Goal: Share content: Share content

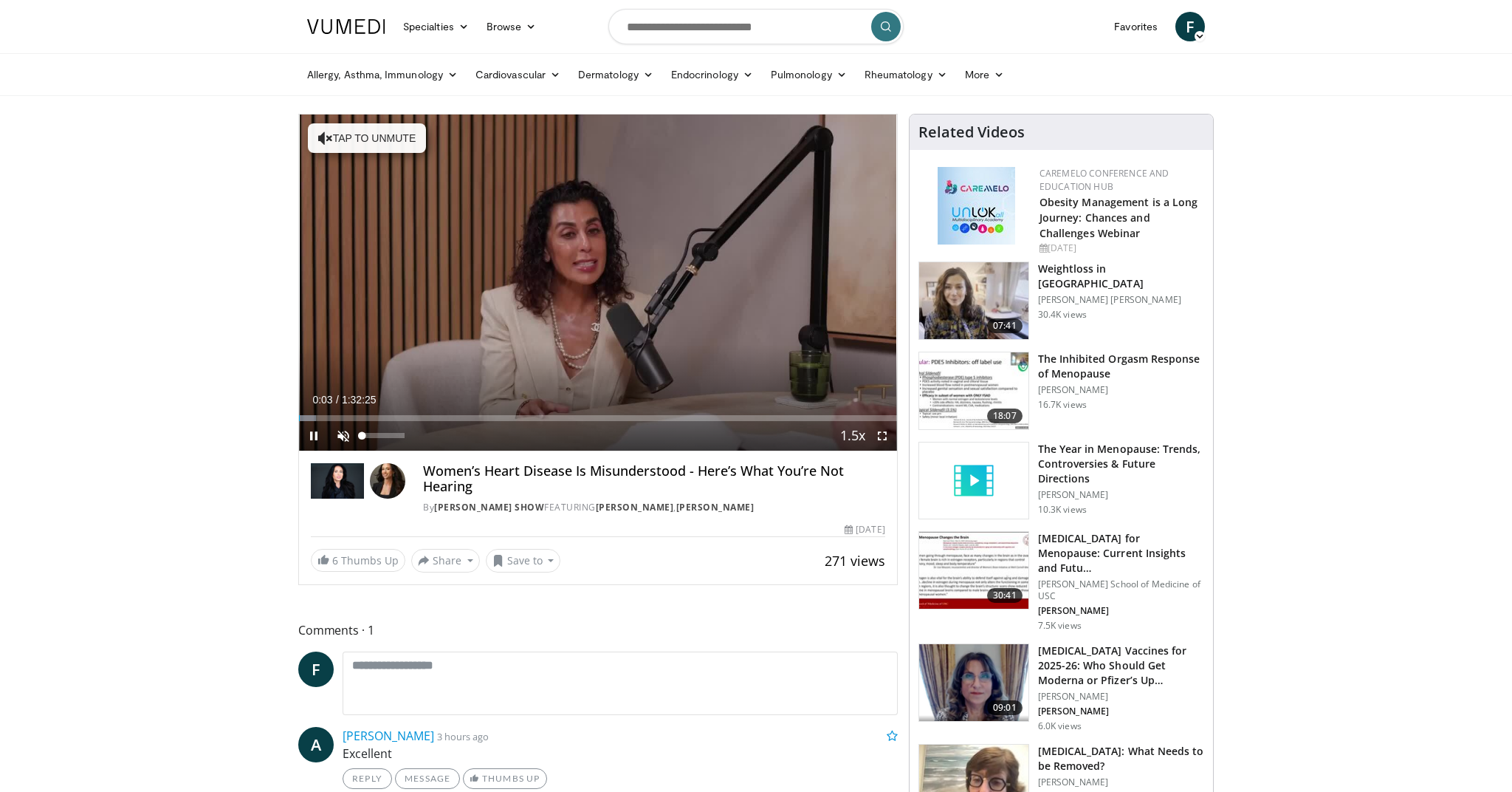
click at [342, 437] on span "Video Player" at bounding box center [343, 436] width 29 height 30
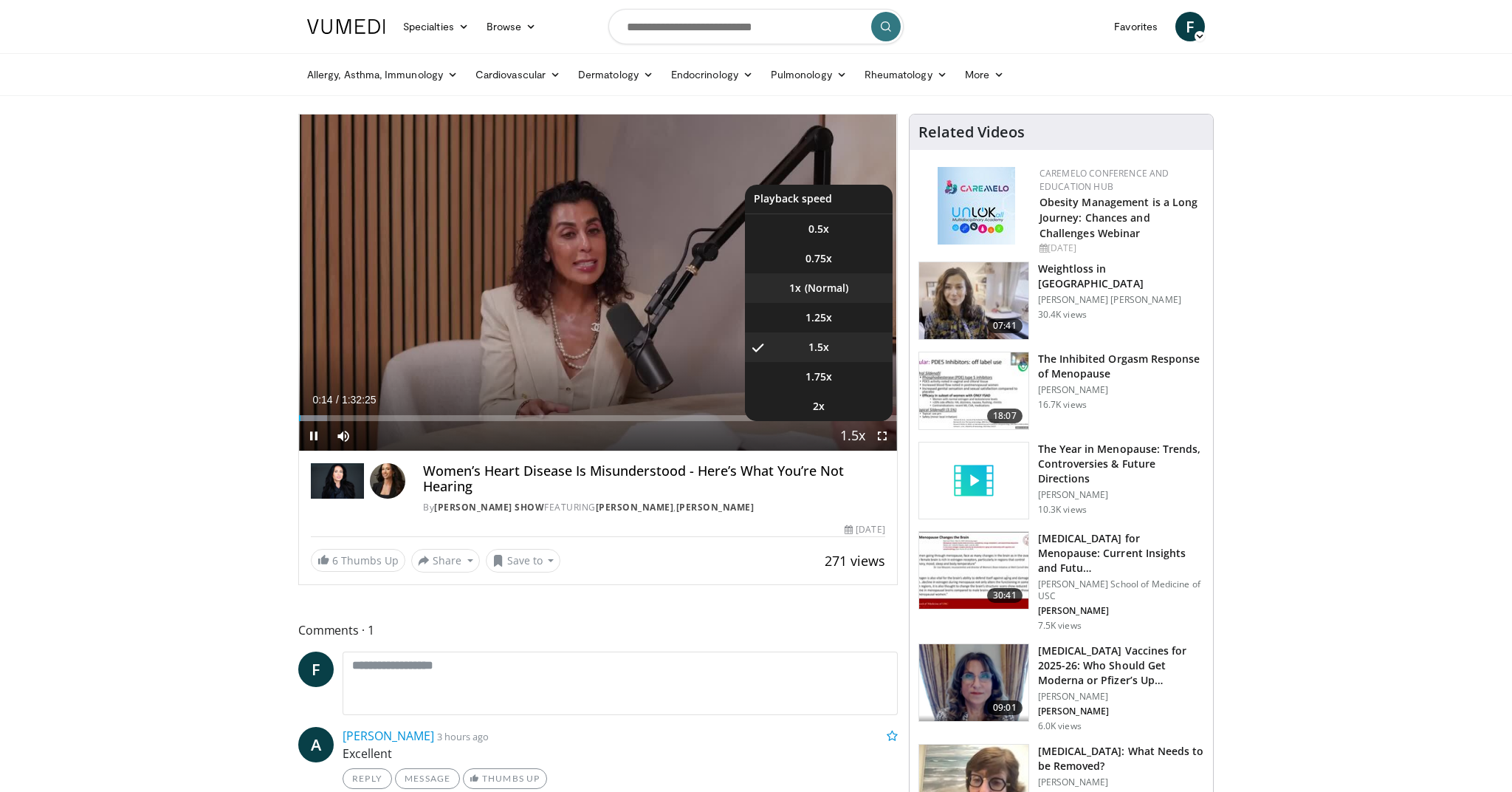
click at [817, 291] on li "1x" at bounding box center [818, 287] width 147 height 30
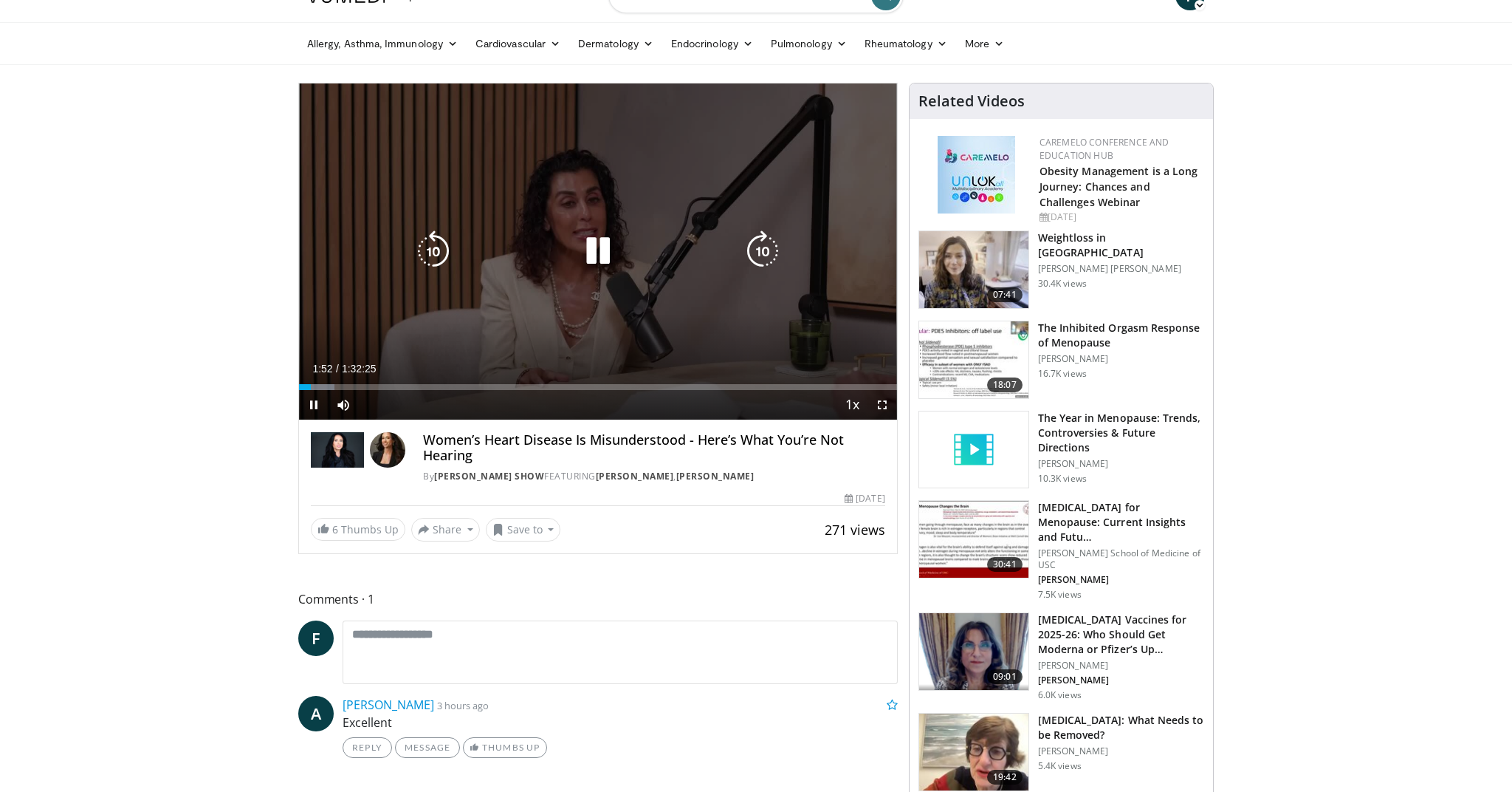
scroll to position [30, 0]
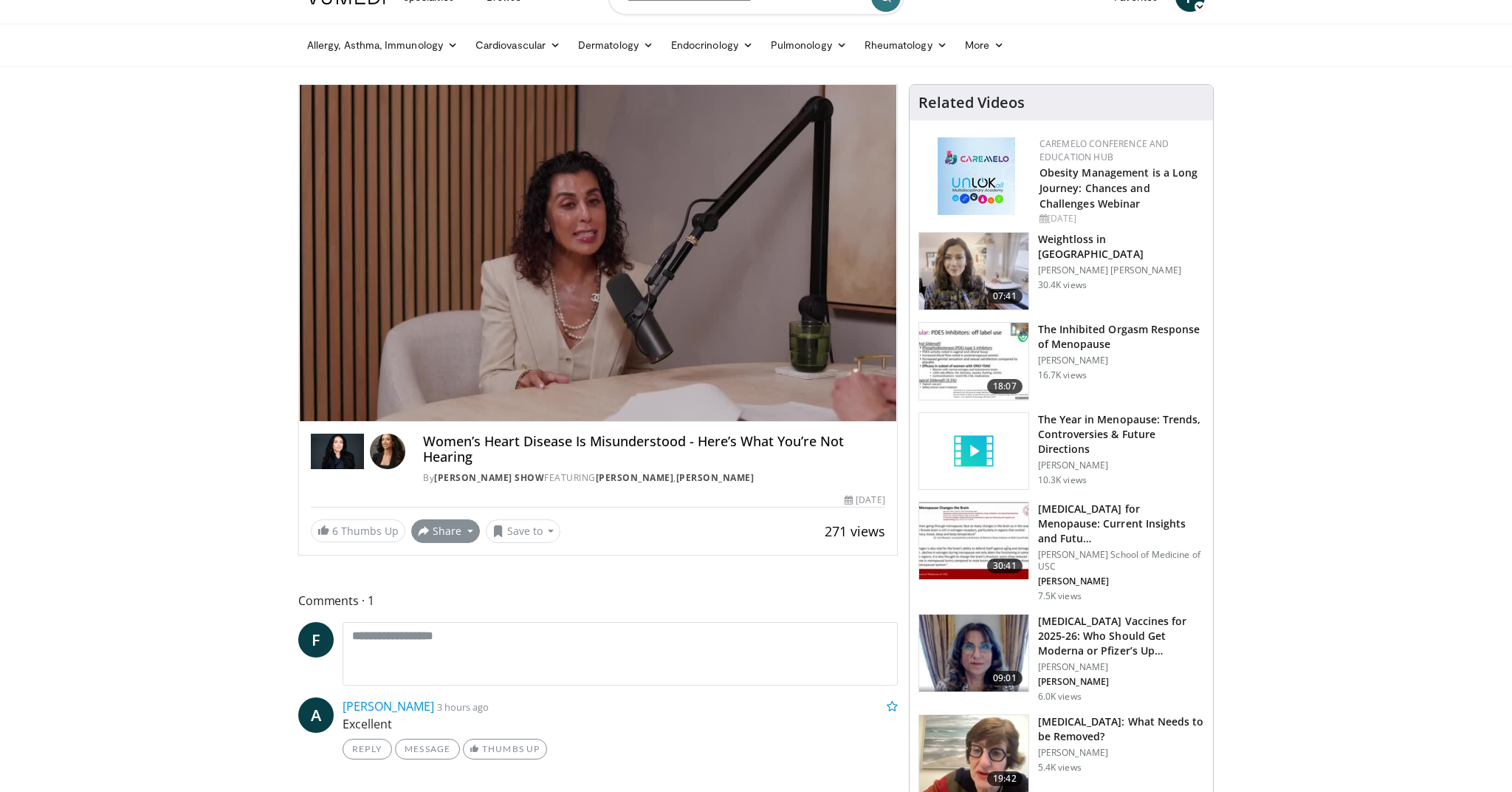
click at [436, 529] on button "Share" at bounding box center [445, 530] width 69 height 23
click at [437, 559] on span "E-mail" at bounding box center [444, 563] width 42 height 16
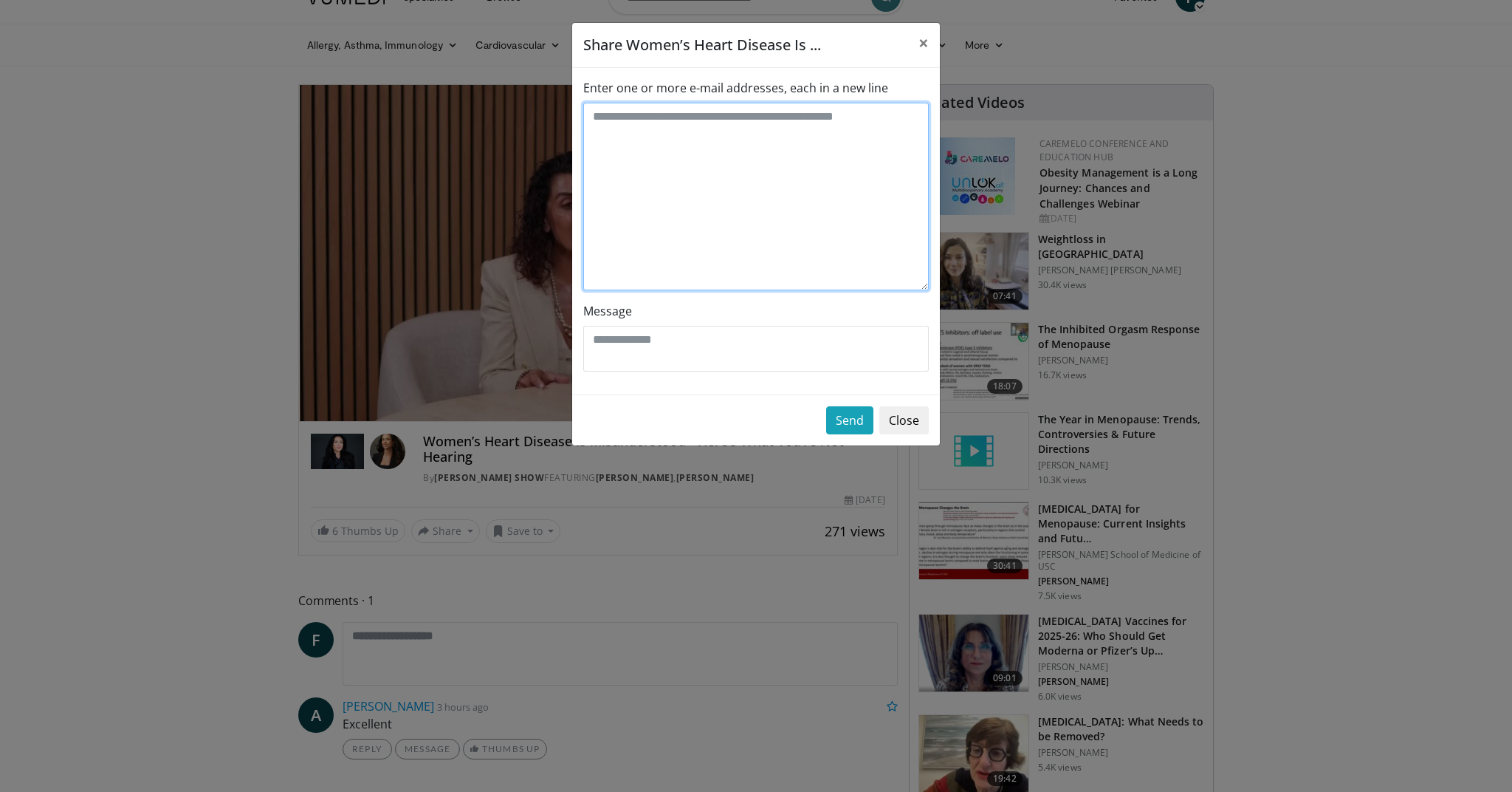
click at [659, 169] on textarea "Enter one or more e-mail addresses, each in a new line" at bounding box center [755, 197] width 345 height 188
type textarea "**********"
click at [847, 418] on button "Send" at bounding box center [850, 420] width 47 height 28
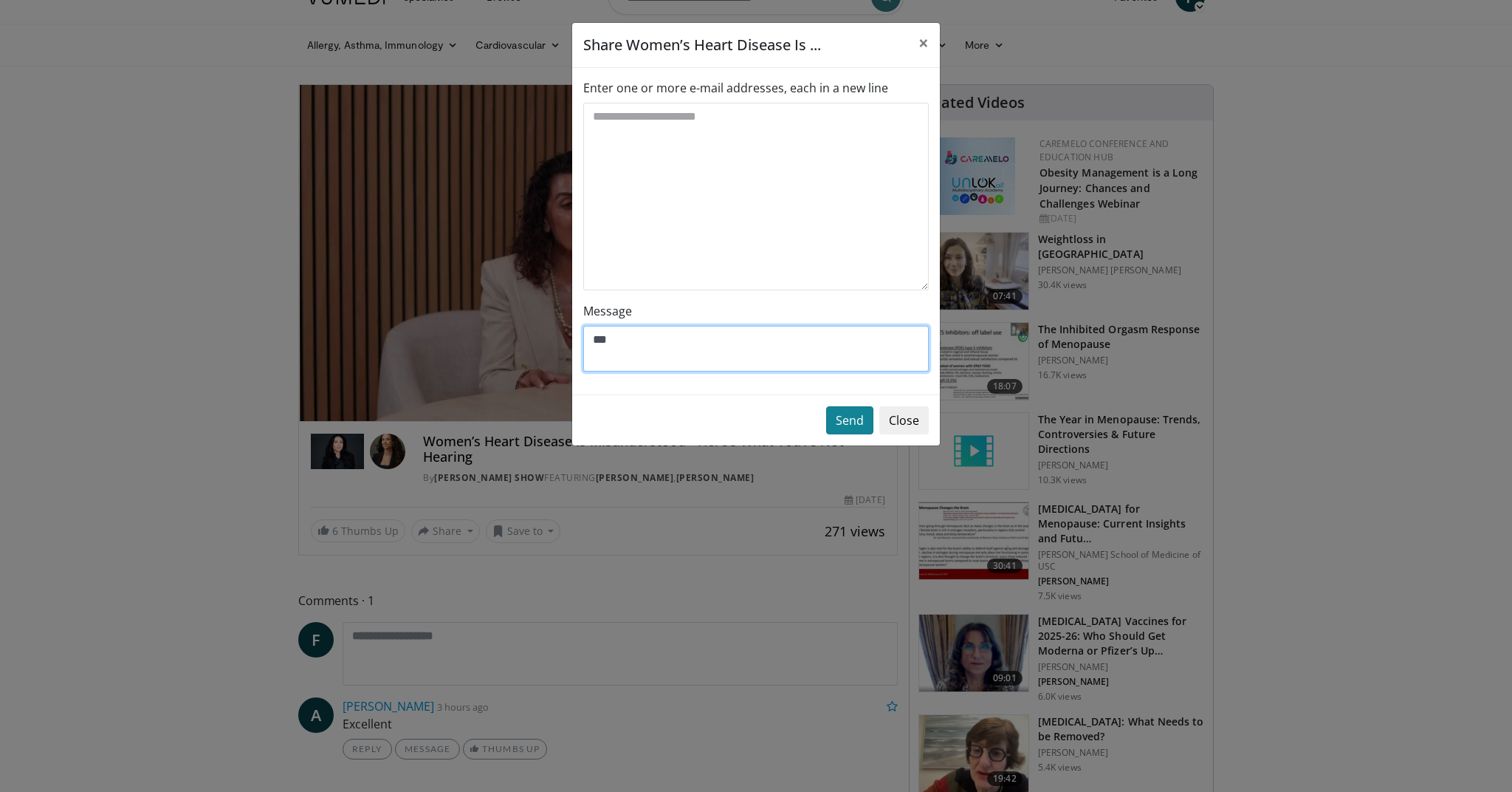
type textarea "***"
click at [849, 423] on button "Send" at bounding box center [850, 420] width 47 height 28
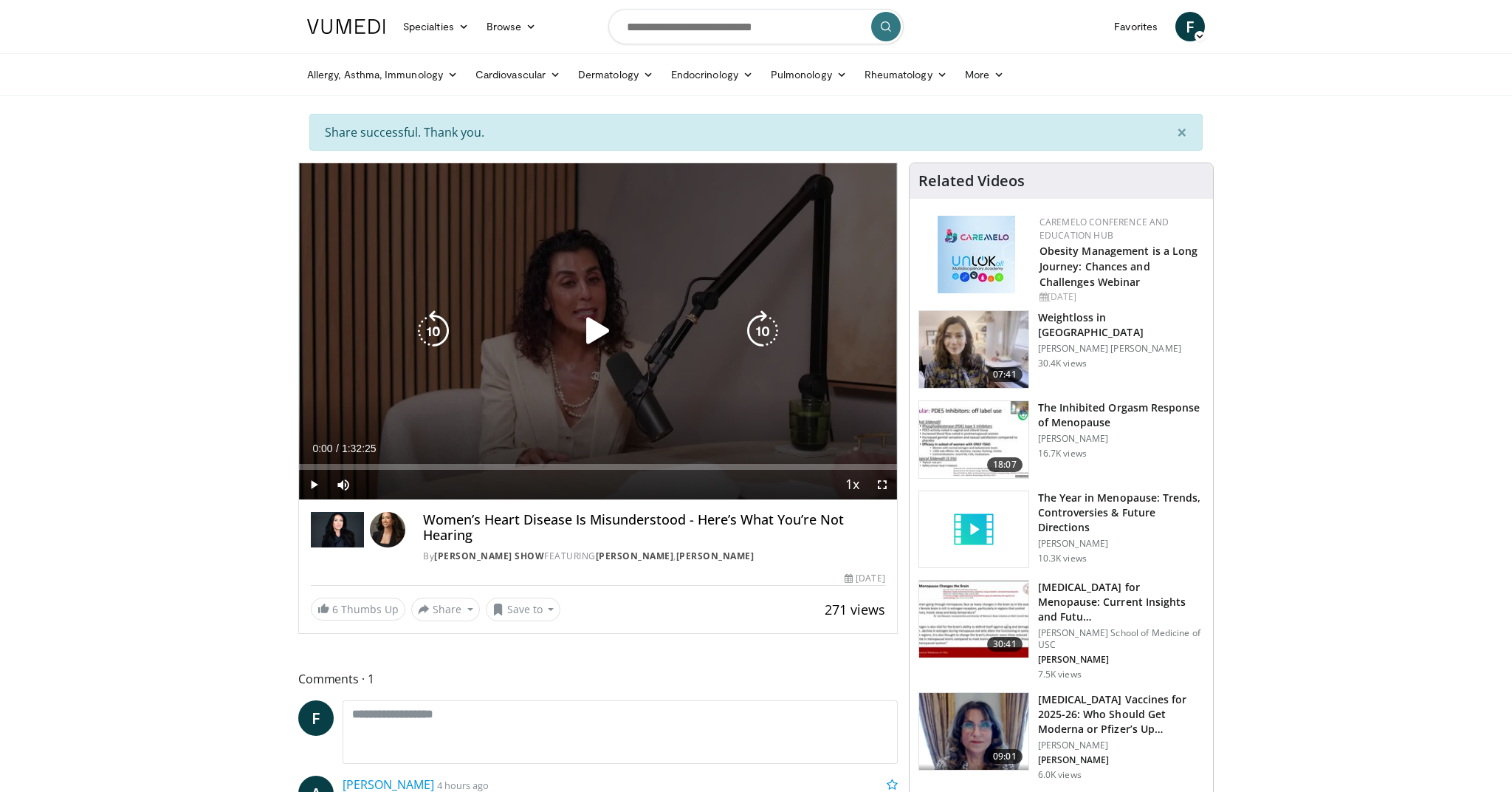
click at [603, 330] on icon "Video Player" at bounding box center [598, 331] width 42 height 42
click at [0, 0] on div "Progress Bar" at bounding box center [0, 0] width 0 height 0
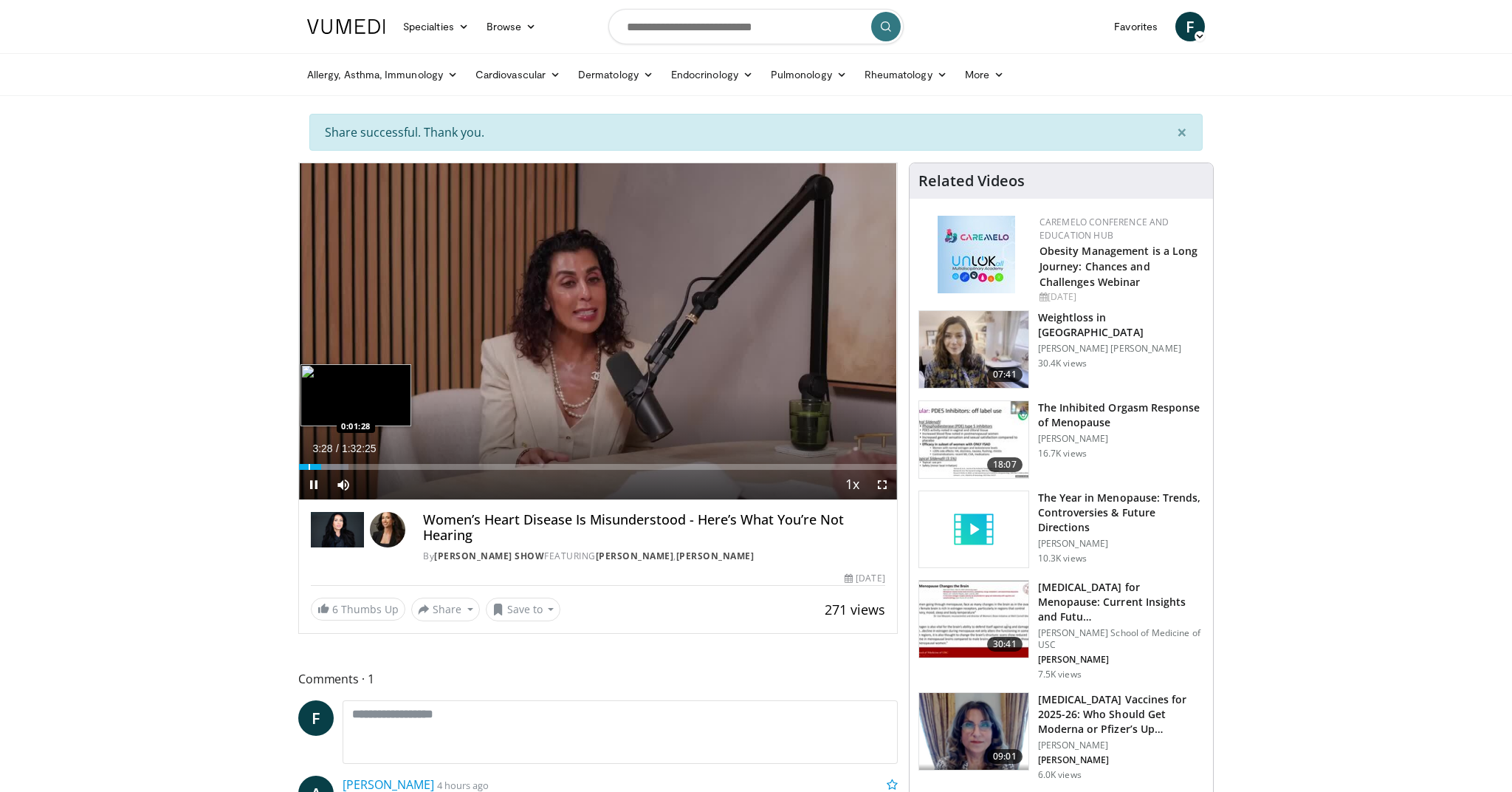
click at [308, 468] on div "Progress Bar" at bounding box center [309, 467] width 2 height 6
click at [313, 468] on div "Progress Bar" at bounding box center [314, 467] width 2 height 6
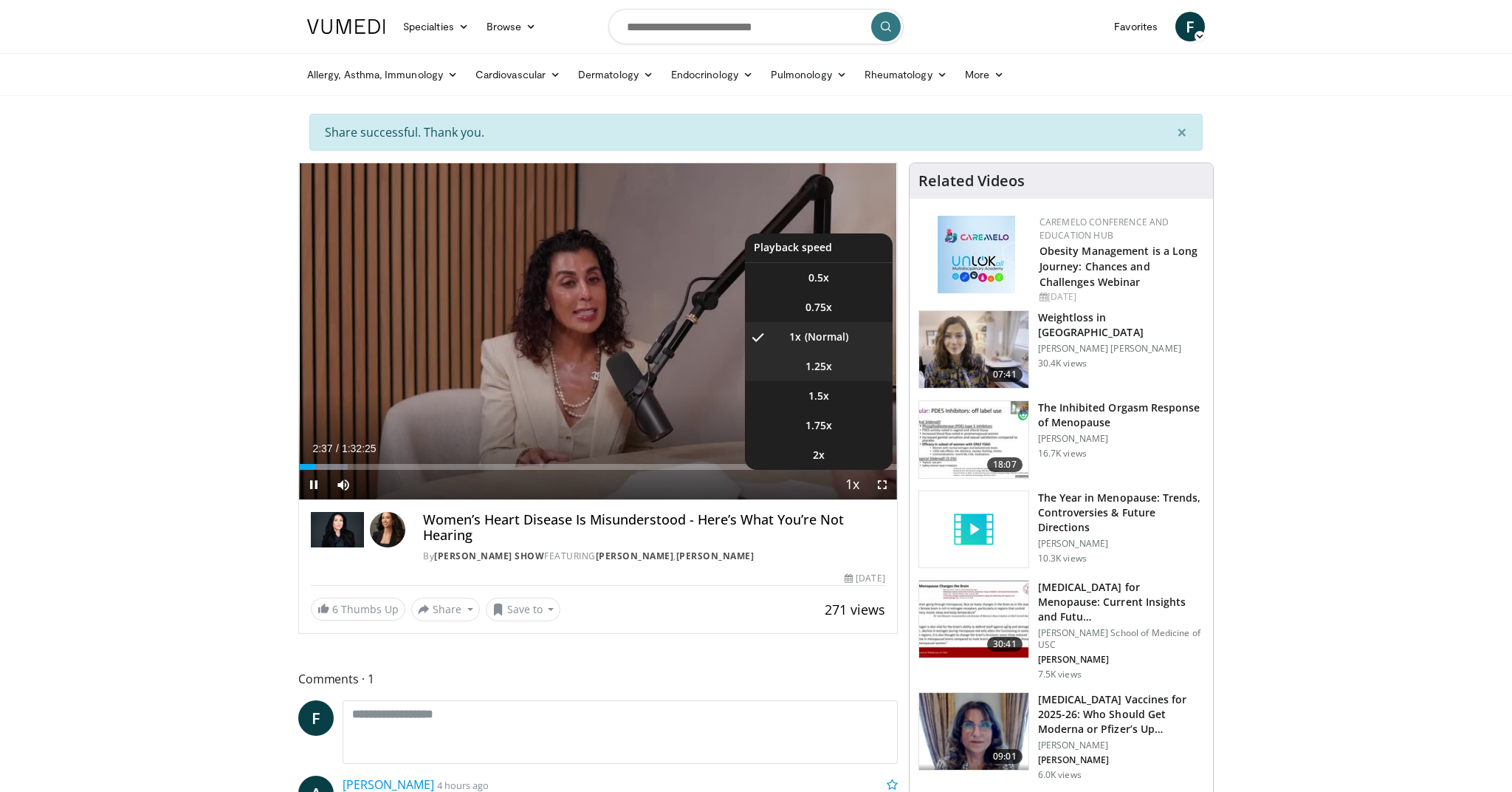
click at [829, 362] on span "1.25x" at bounding box center [818, 367] width 26 height 15
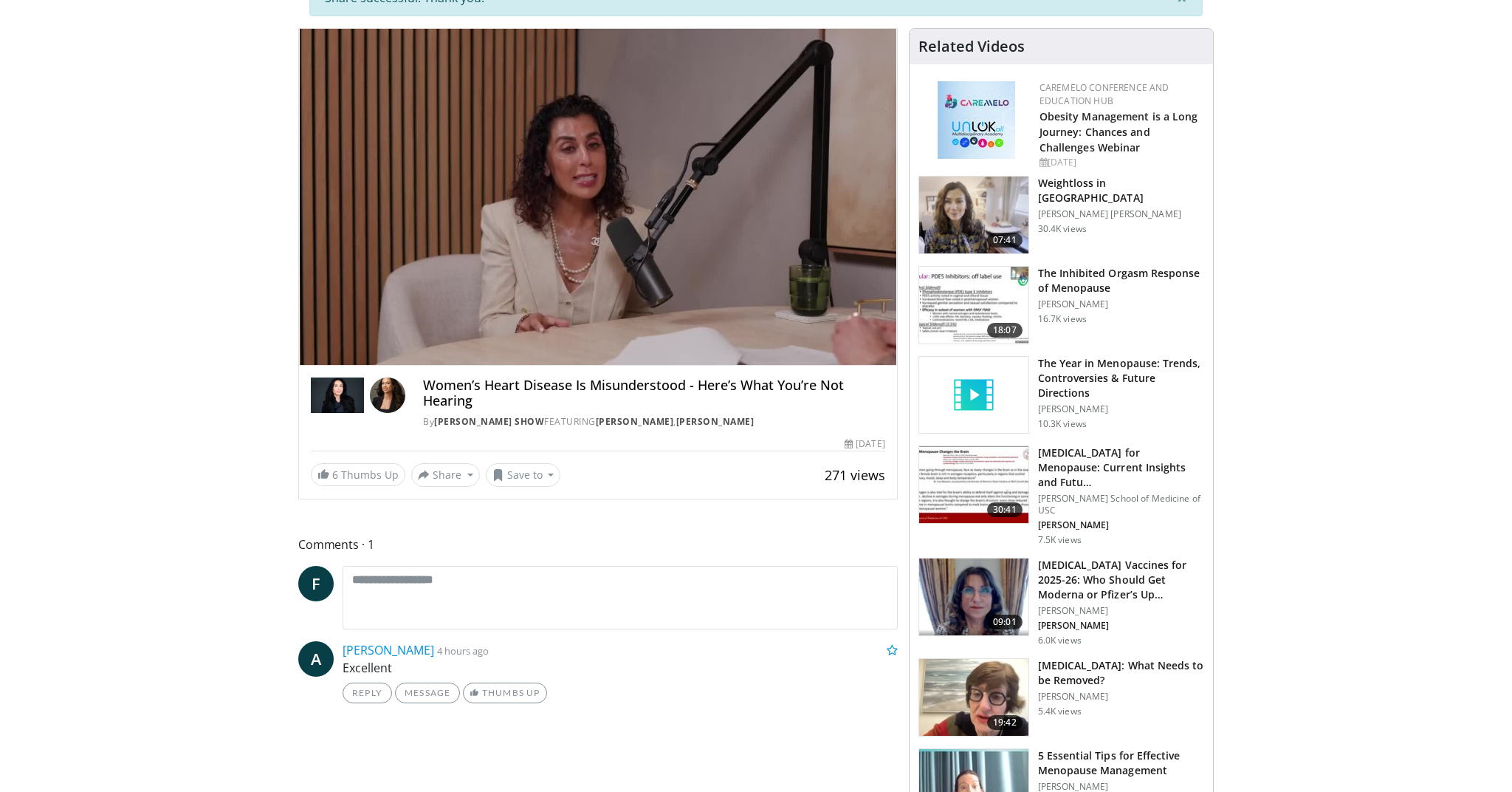
scroll to position [135, 0]
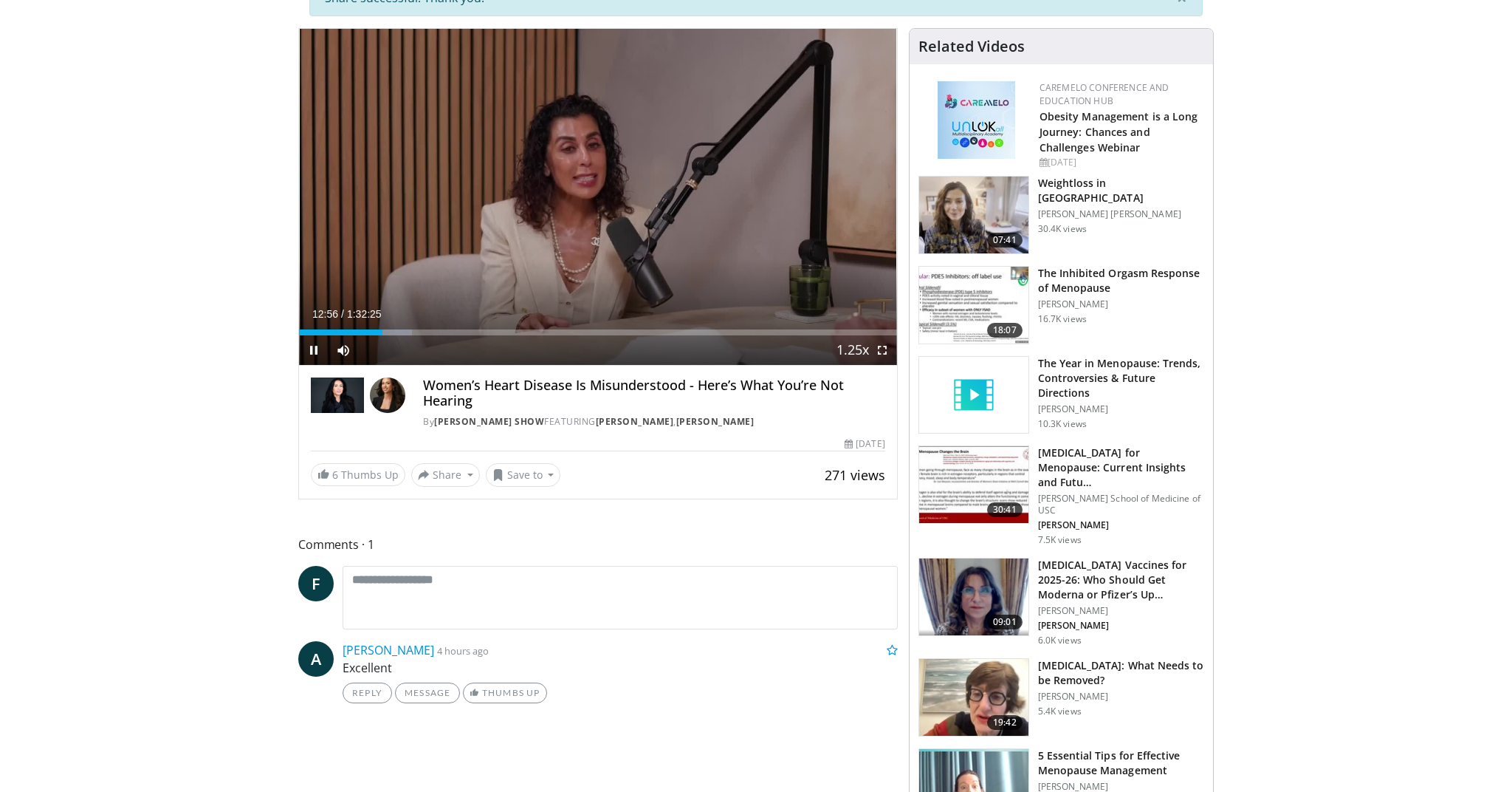
click at [314, 348] on span "Video Player" at bounding box center [313, 349] width 29 height 30
